Goal: Task Accomplishment & Management: Use online tool/utility

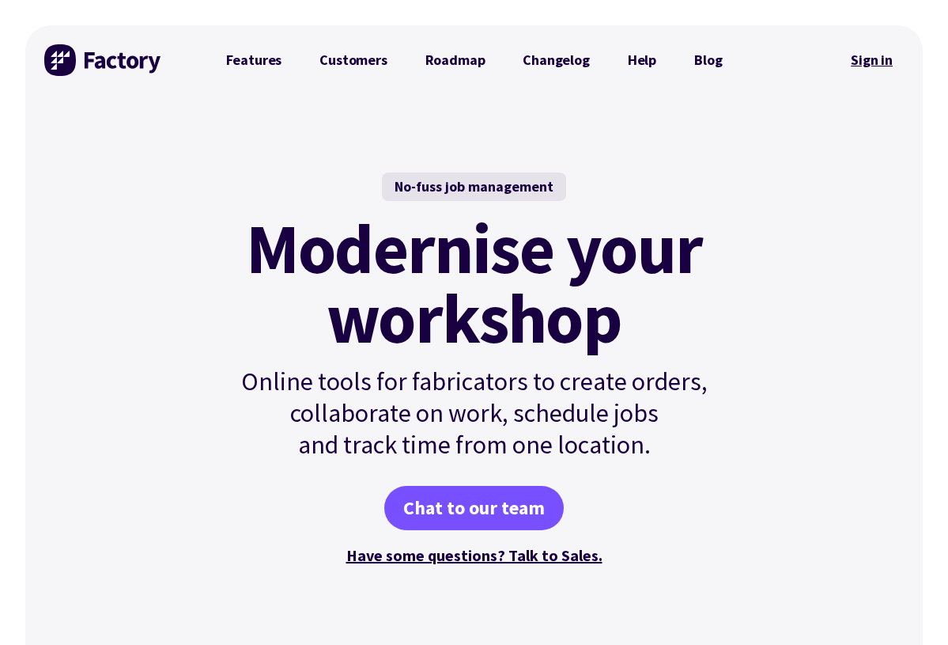
click at [870, 64] on link "Sign in" at bounding box center [872, 60] width 64 height 36
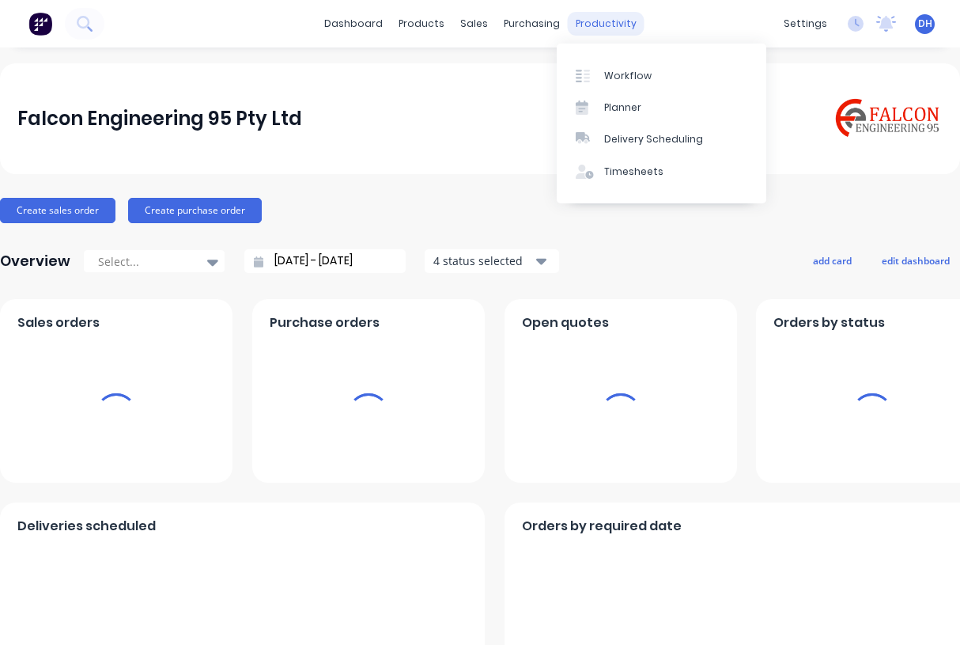
click at [595, 15] on div "productivity" at bounding box center [606, 24] width 77 height 24
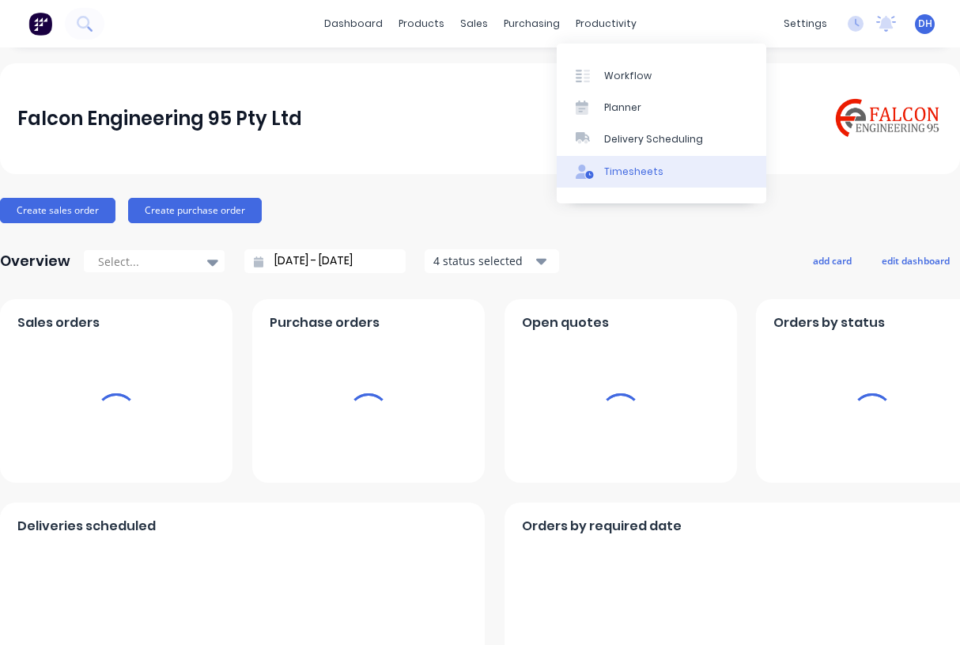
click at [616, 165] on div "Timesheets" at bounding box center [633, 171] width 59 height 14
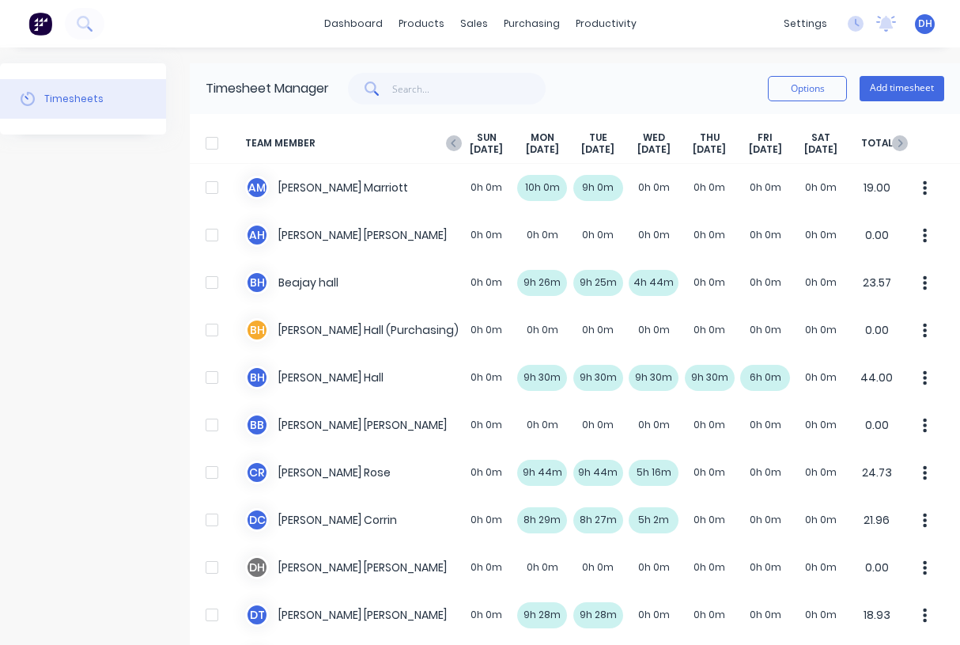
click at [210, 141] on div at bounding box center [212, 143] width 32 height 32
click at [788, 91] on button "Options" at bounding box center [807, 88] width 79 height 25
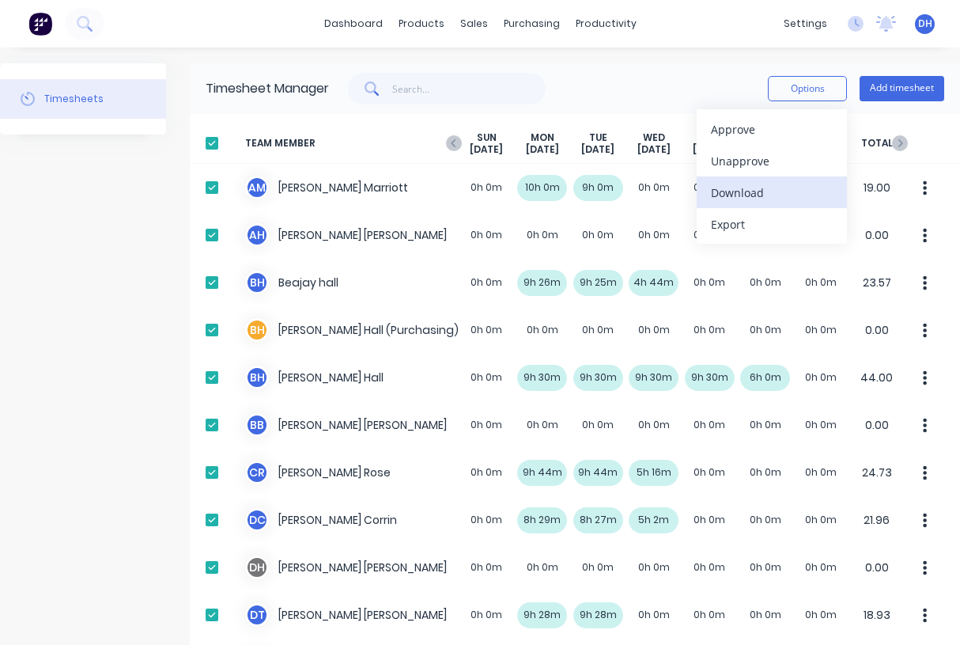
click at [764, 195] on div "Download" at bounding box center [772, 192] width 122 height 23
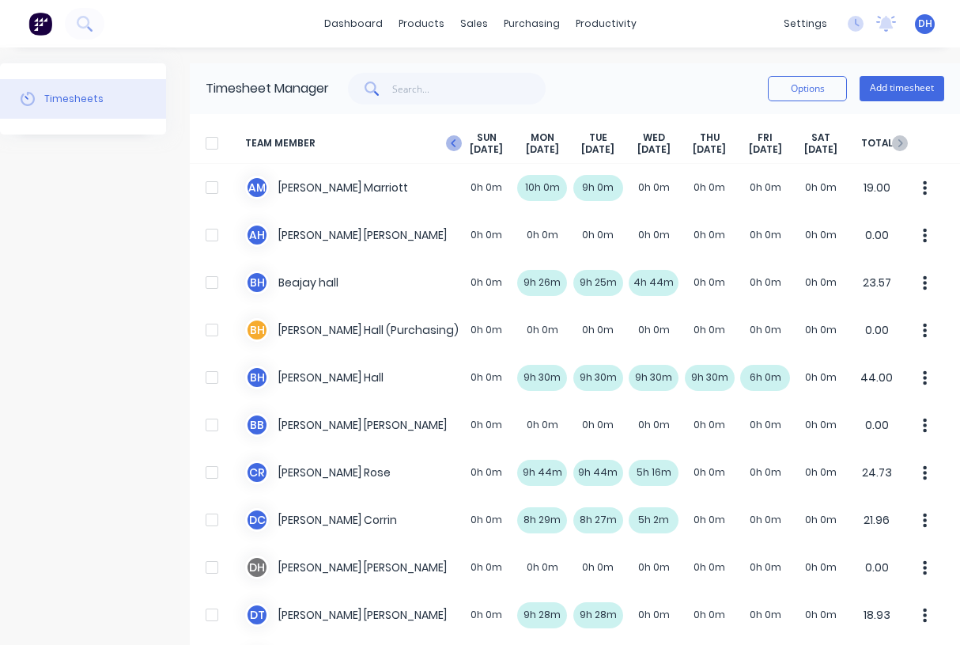
click at [454, 146] on icon at bounding box center [453, 143] width 5 height 8
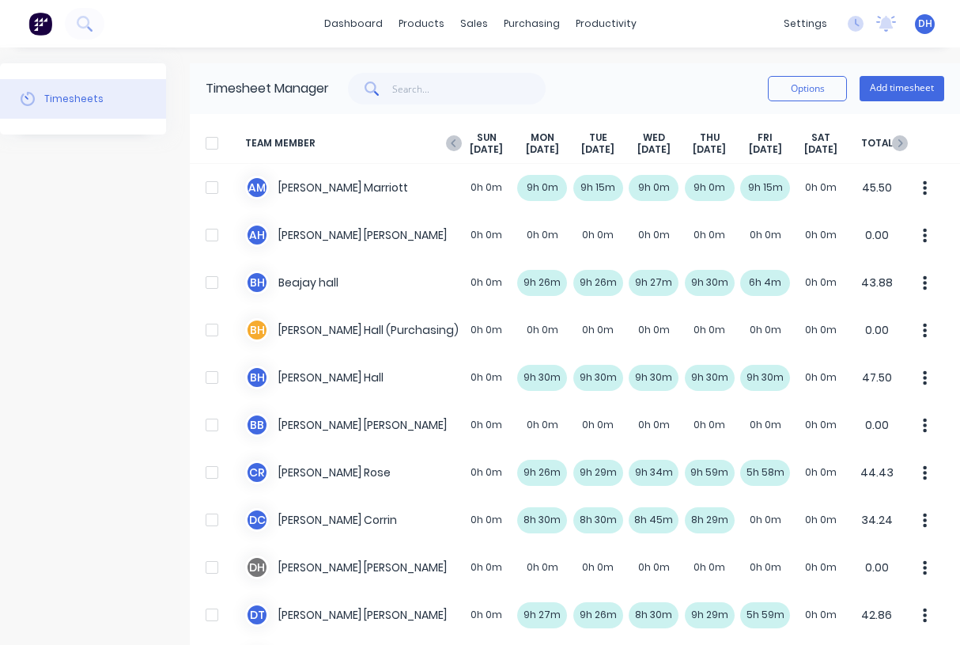
click at [205, 143] on div at bounding box center [212, 143] width 32 height 32
click at [777, 94] on button "Options" at bounding box center [807, 88] width 79 height 25
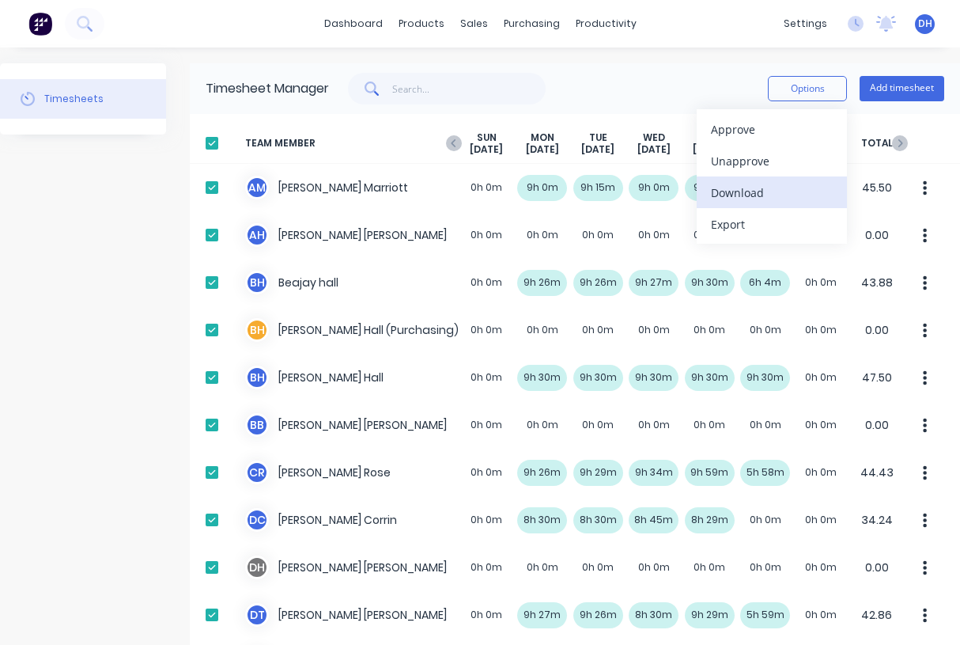
click at [769, 201] on div "Download" at bounding box center [772, 192] width 122 height 23
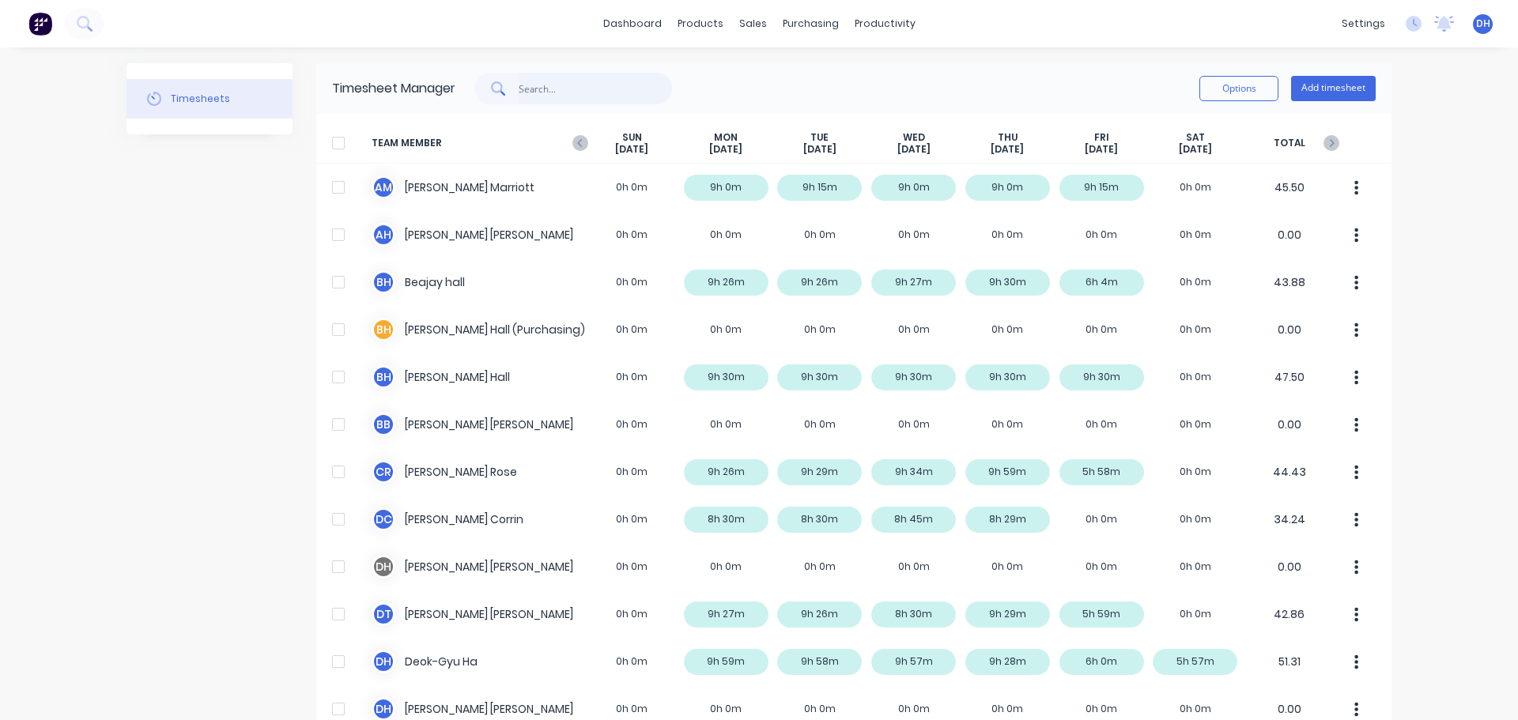
click at [575, 90] on input "text" at bounding box center [596, 89] width 154 height 32
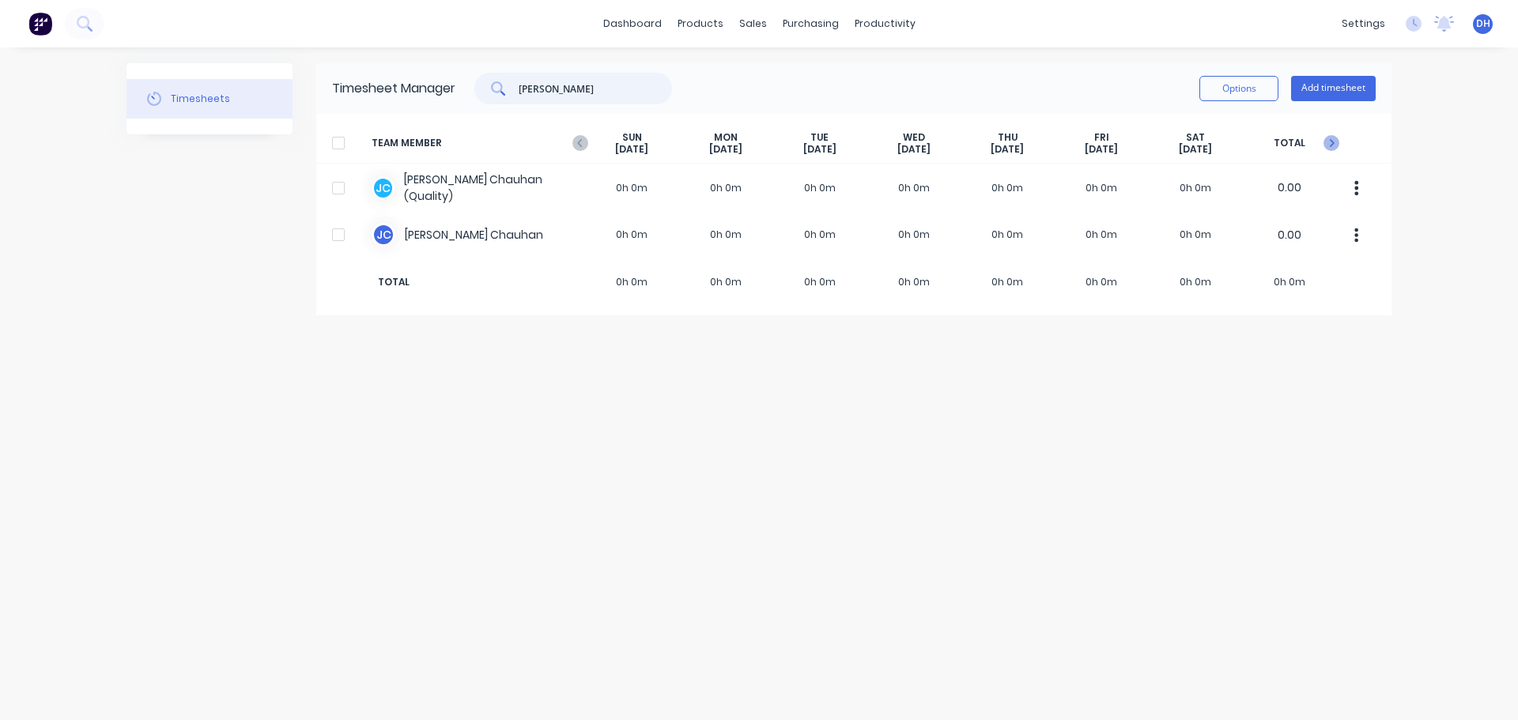
type input "janak"
click at [959, 142] on icon at bounding box center [1332, 143] width 16 height 16
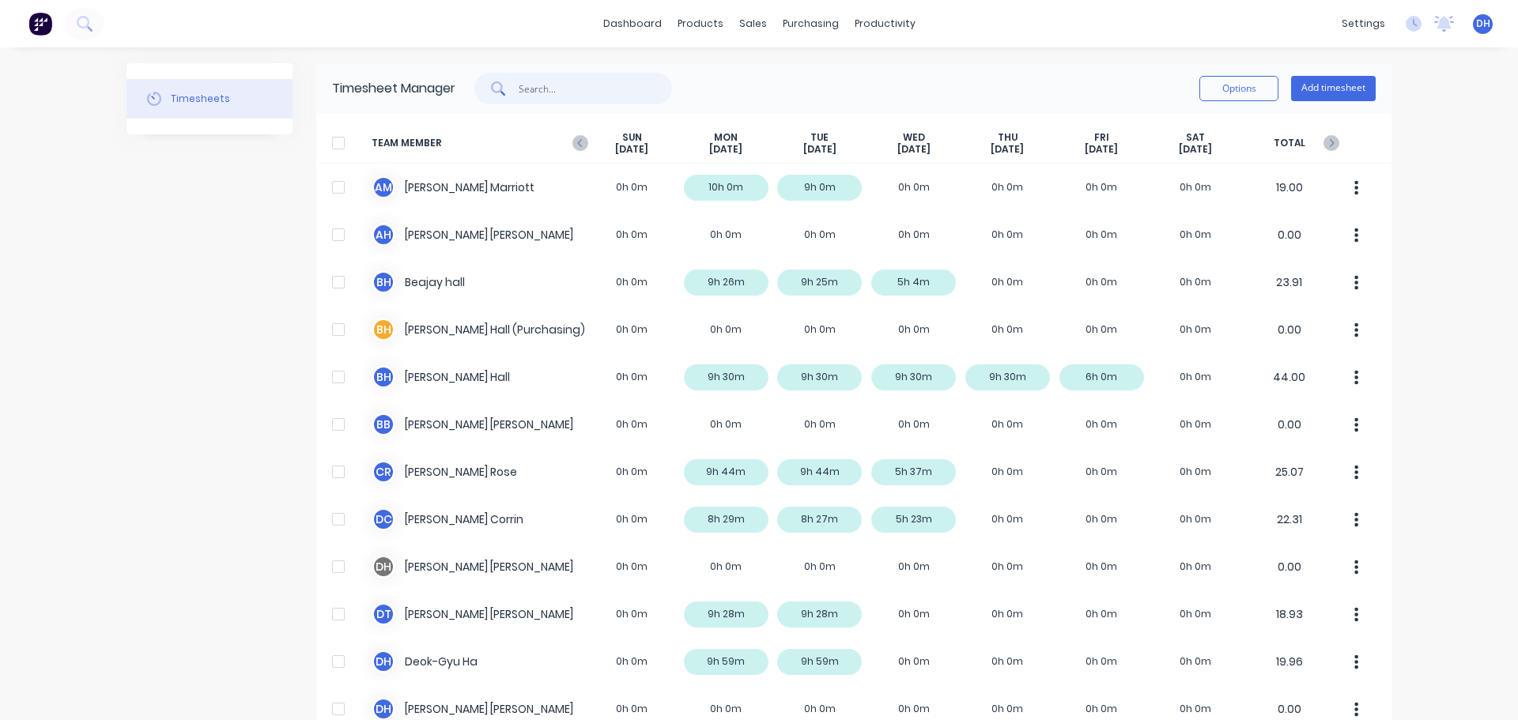
click at [595, 85] on input "text" at bounding box center [596, 89] width 154 height 32
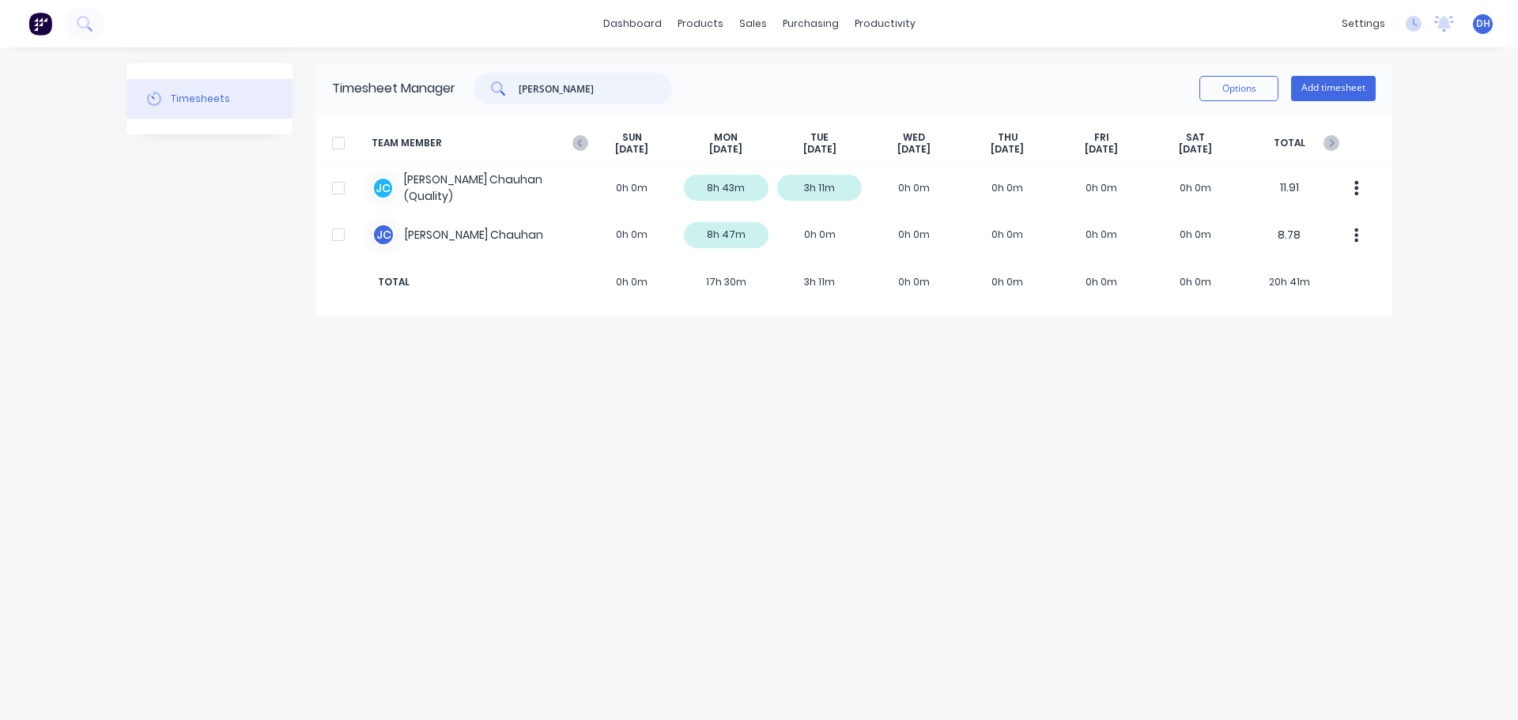
type input "janak"
drag, startPoint x: 490, startPoint y: 348, endPoint x: 491, endPoint y: 327, distance: 20.6
click at [490, 348] on div "Timesheets Timesheet Manager janak Options Add timesheet TEAM MEMBER SUN Aug 24…" at bounding box center [759, 383] width 1265 height 641
click at [578, 142] on icon at bounding box center [581, 143] width 16 height 16
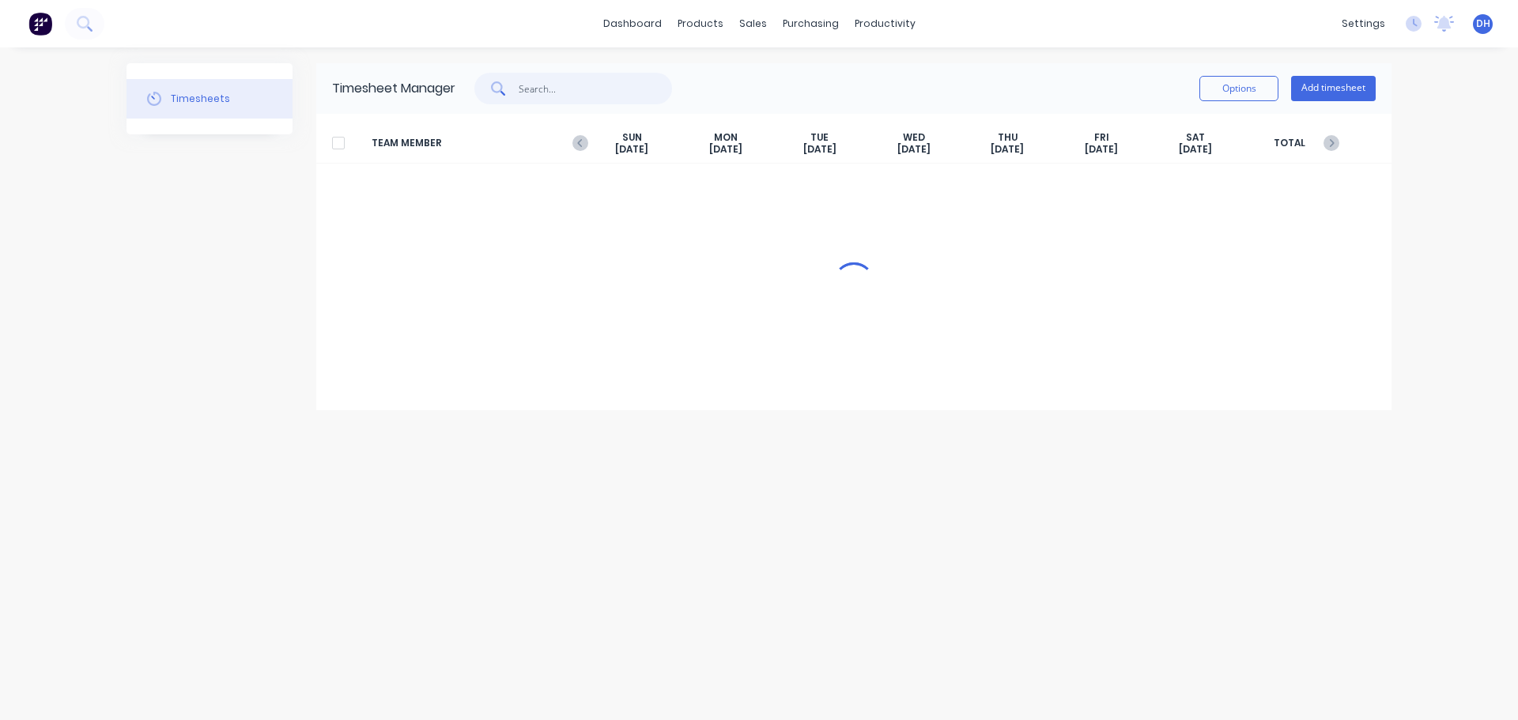
click at [572, 95] on input "text" at bounding box center [596, 89] width 154 height 32
click at [600, 215] on div "TEAM MEMBER SUN Aug 17th MON Aug 18th TUE Aug 19th WED Aug 20th THU Aug 21st FR…" at bounding box center [854, 193] width 1076 height 158
click at [584, 94] on input "janak" at bounding box center [596, 89] width 154 height 32
drag, startPoint x: 584, startPoint y: 94, endPoint x: 361, endPoint y: 94, distance: 223.0
click at [361, 94] on div "Timesheet Manager janak Options Add timesheet" at bounding box center [854, 88] width 1076 height 51
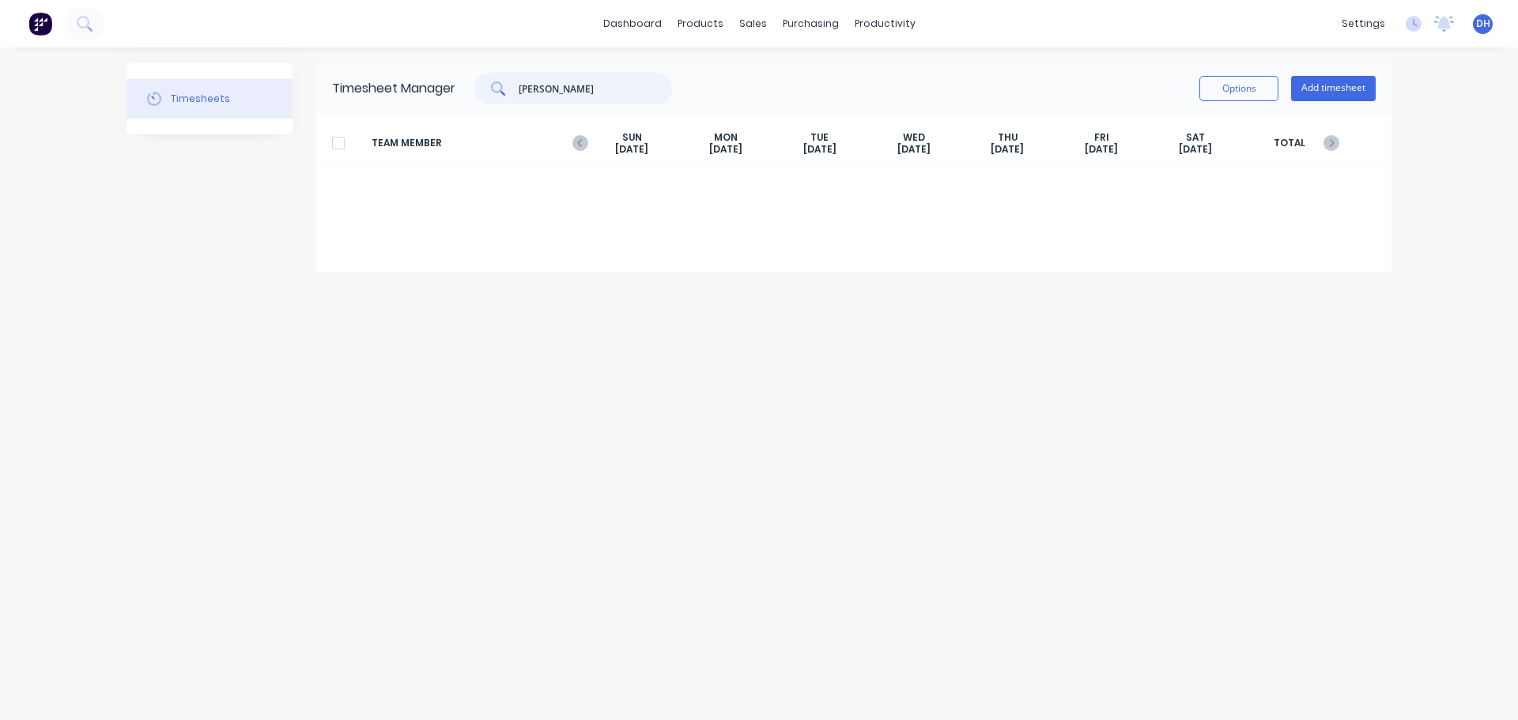
type input "DANIEL"
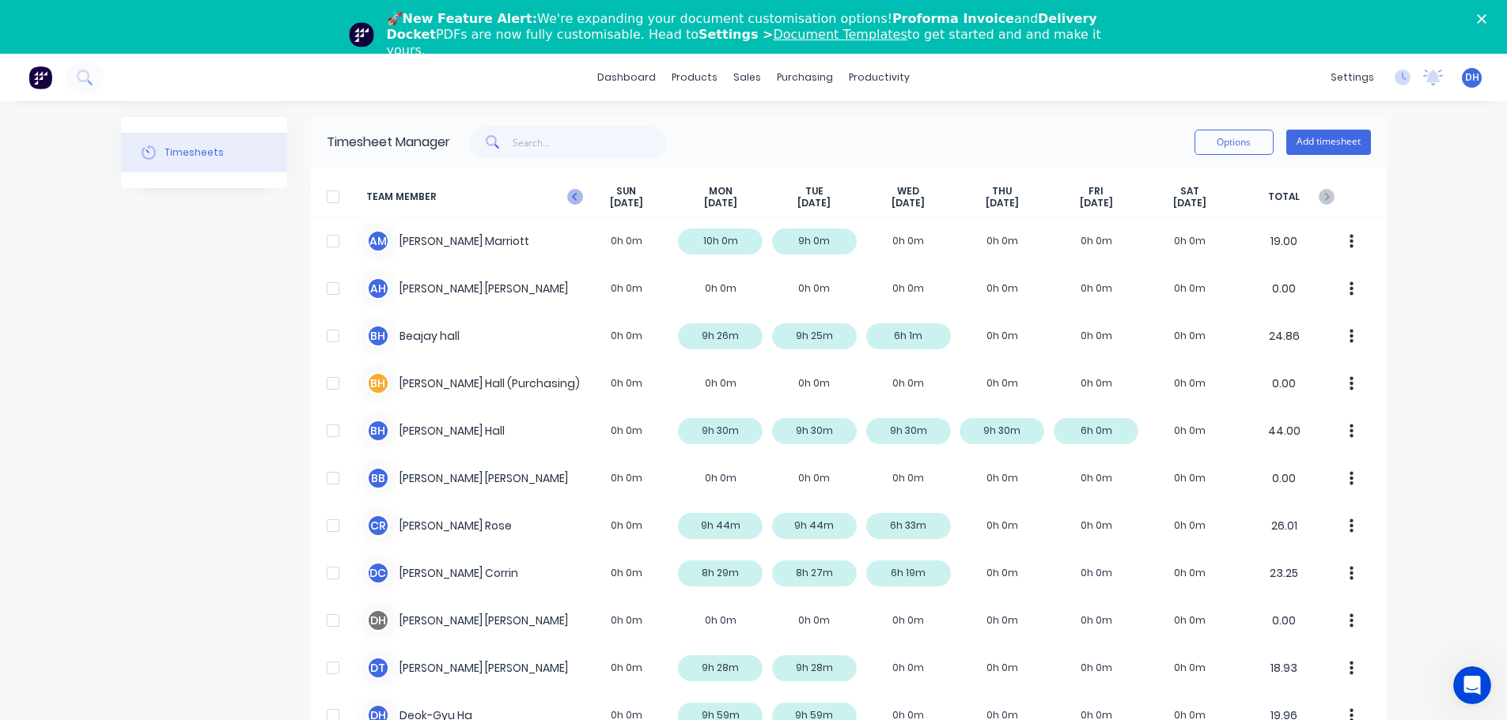
click at [571, 196] on icon at bounding box center [575, 197] width 16 height 16
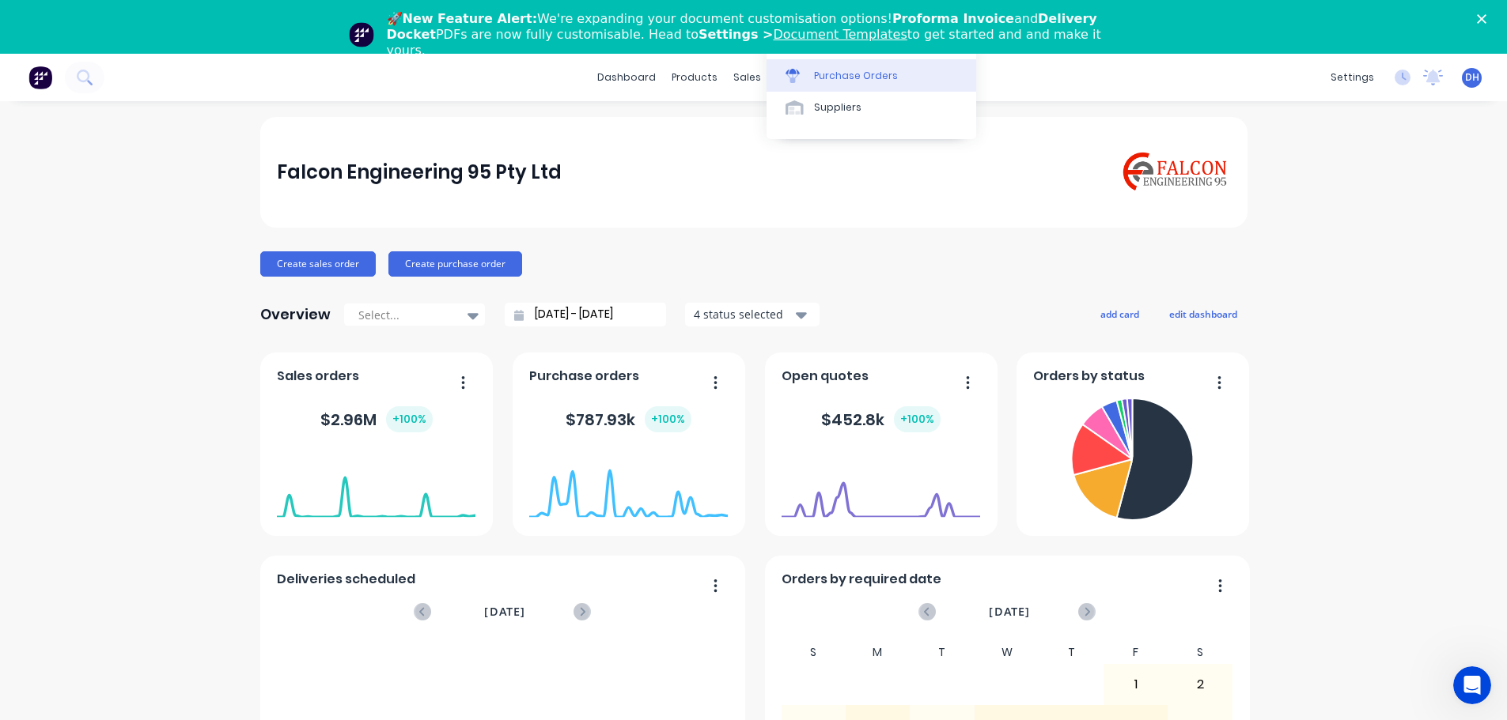
click at [887, 72] on div "Purchase Orders" at bounding box center [856, 76] width 84 height 14
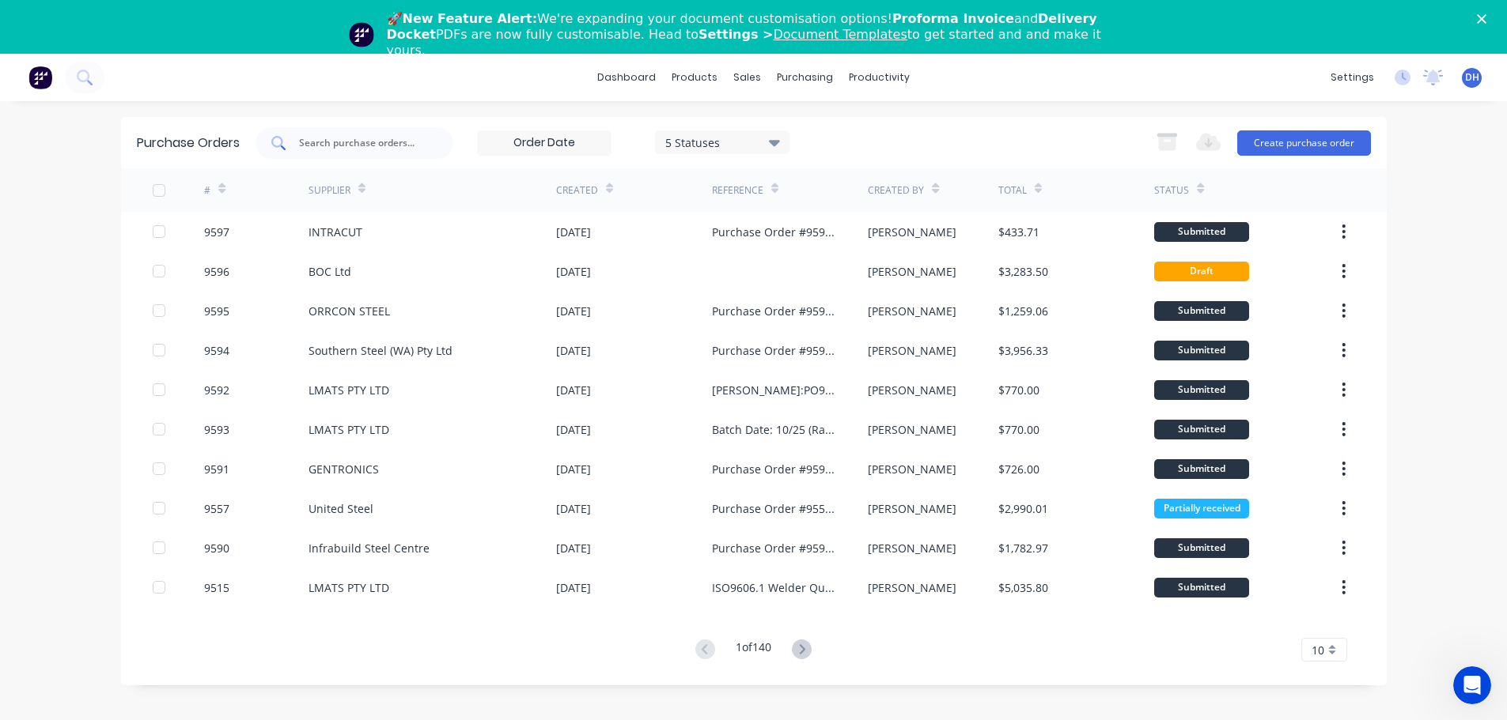
click at [333, 142] on input "text" at bounding box center [362, 143] width 131 height 16
type input "9551"
